Goal: Transaction & Acquisition: Purchase product/service

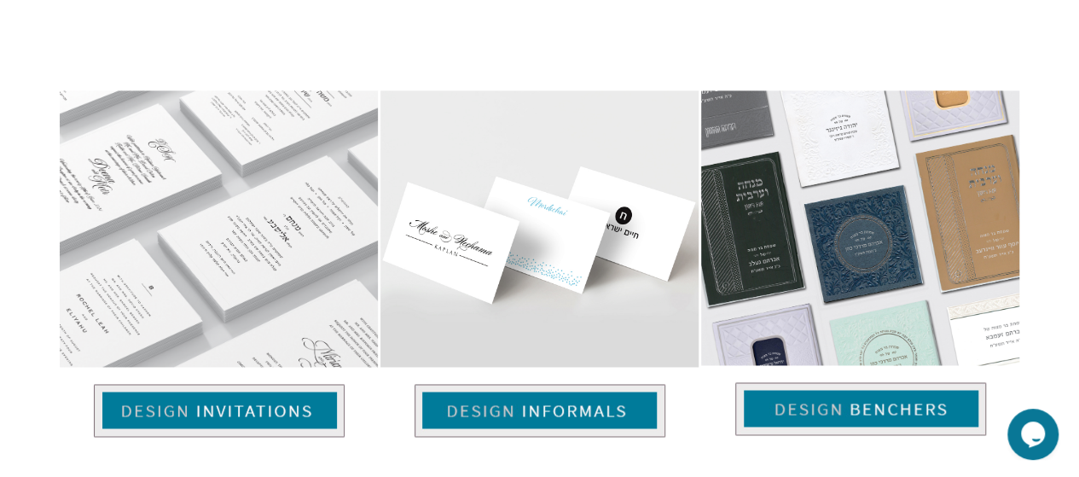
scroll to position [1099, 0]
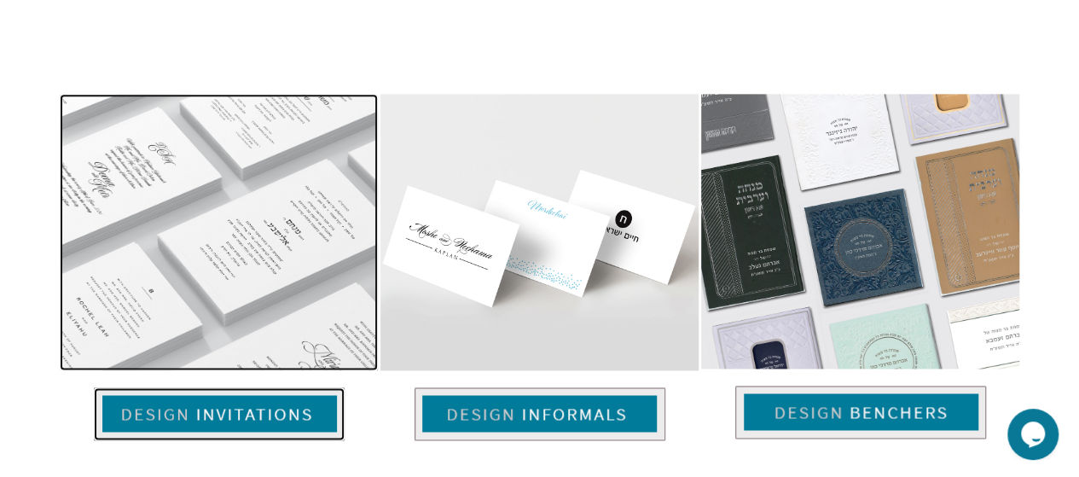
click at [189, 387] on img at bounding box center [219, 413] width 251 height 53
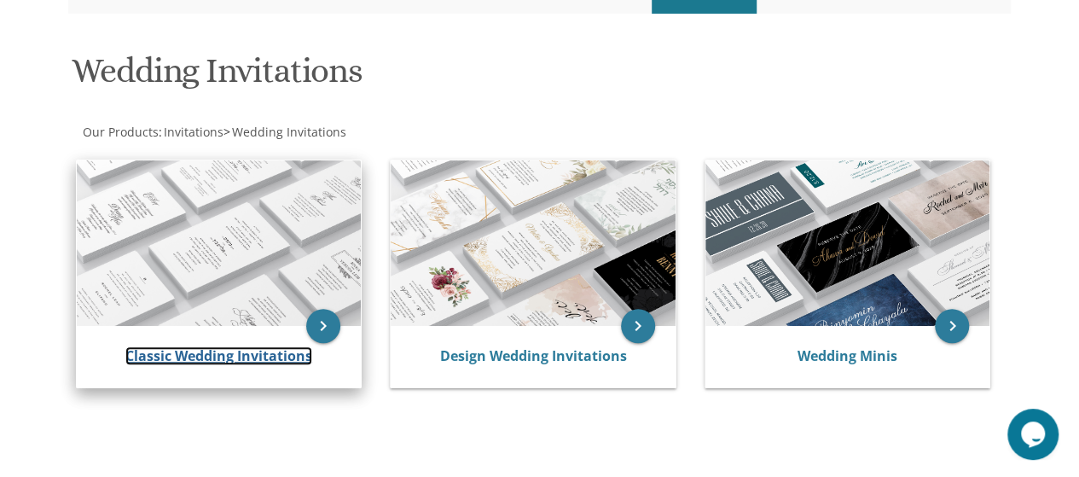
click at [226, 351] on link "Classic Wedding Invitations" at bounding box center [218, 355] width 187 height 19
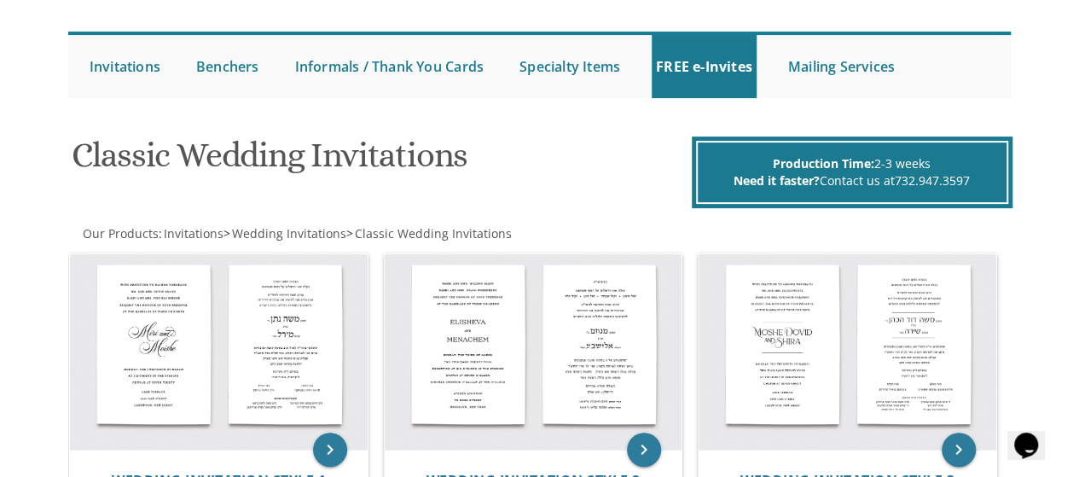
scroll to position [154, 0]
